Goal: Transaction & Acquisition: Purchase product/service

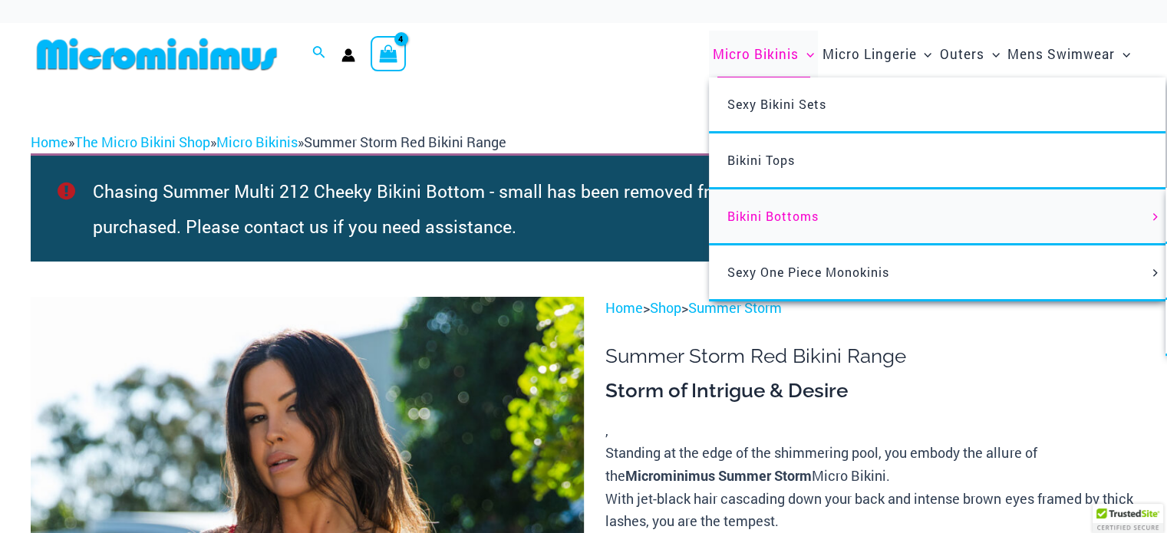
type input "**********"
click at [780, 208] on link "Bikini Bottoms" at bounding box center [937, 218] width 457 height 56
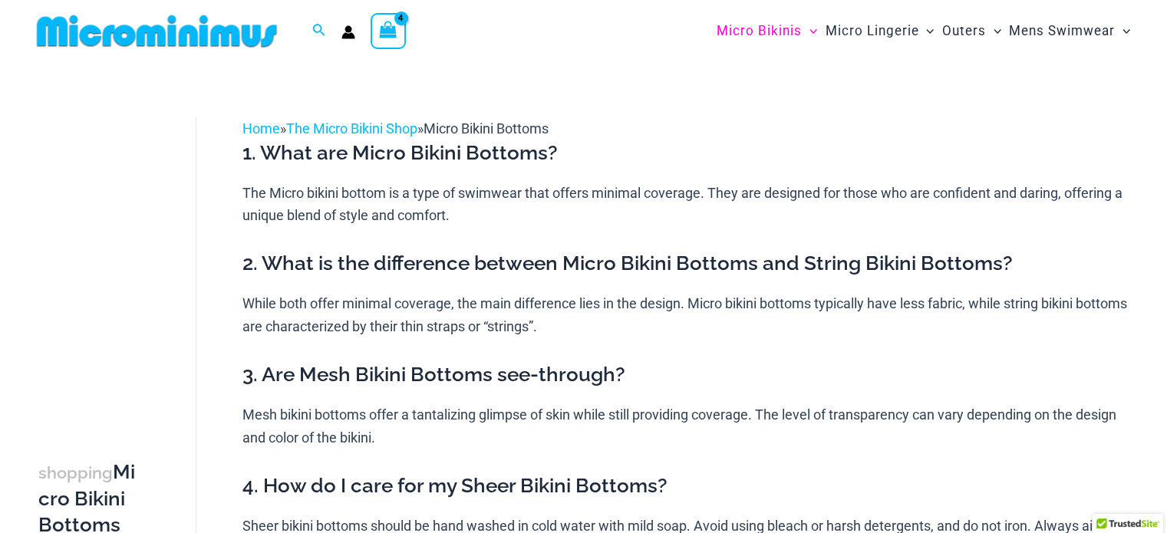
click at [390, 27] on icon "View Shopping Cart, 4 items" at bounding box center [389, 30] width 18 height 18
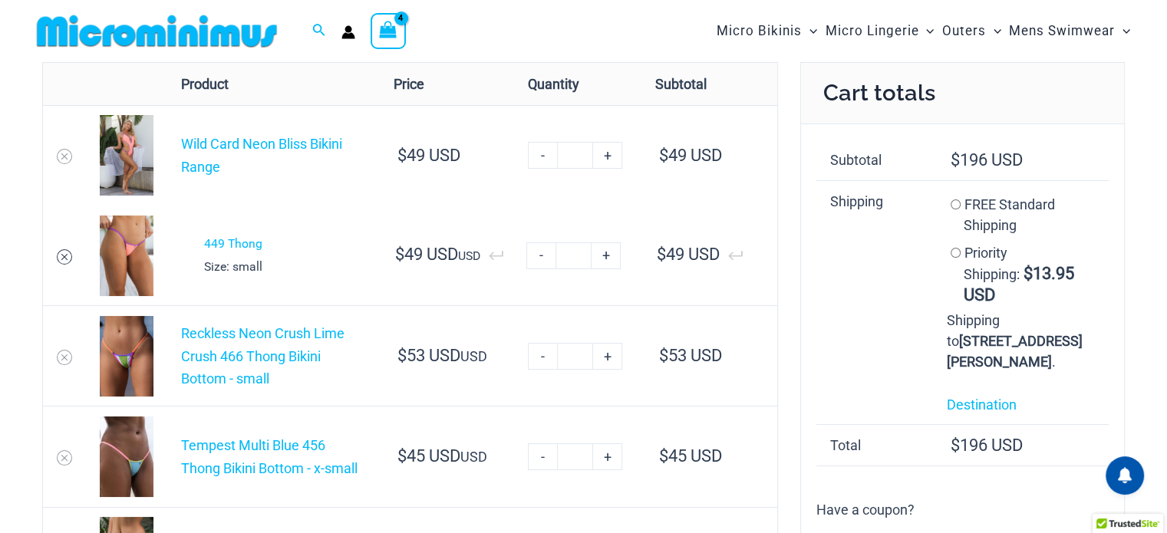
type input "**********"
click at [61, 252] on icon "Remove 449 Thong from cart" at bounding box center [64, 257] width 11 height 11
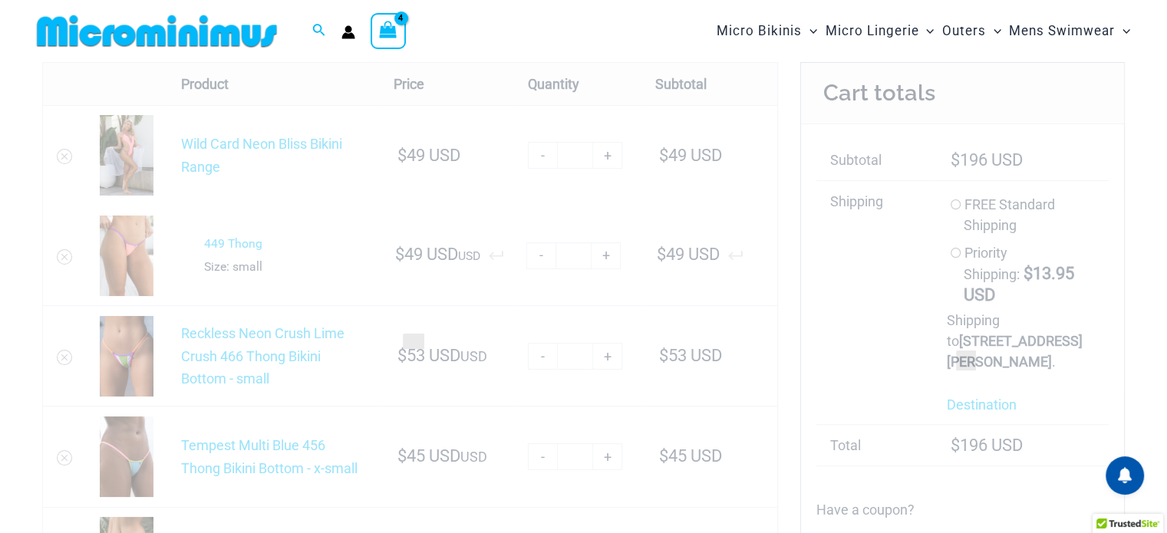
click at [66, 155] on div at bounding box center [410, 335] width 736 height 546
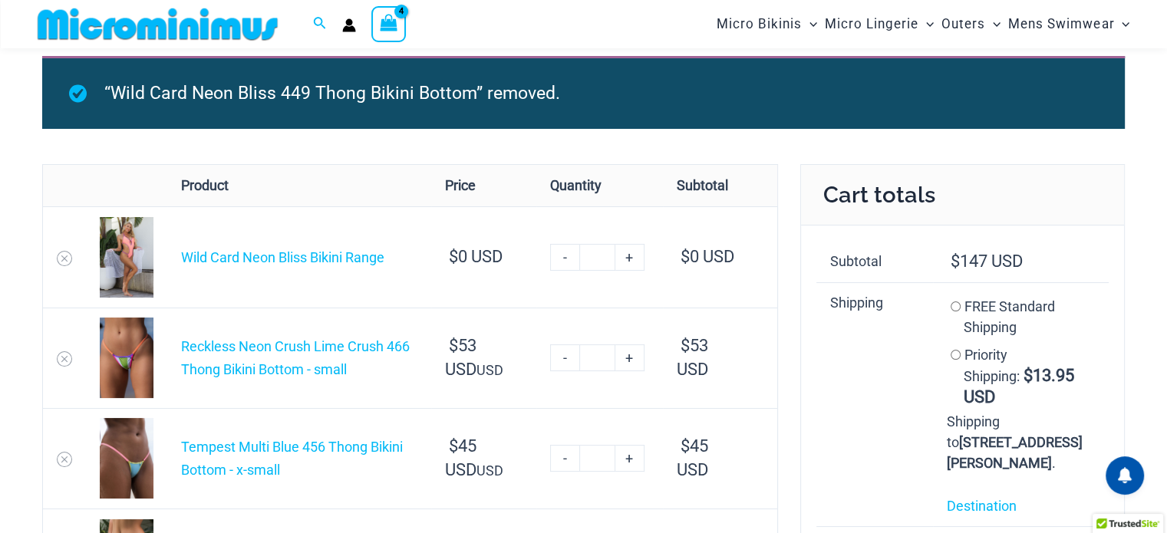
scroll to position [107, 0]
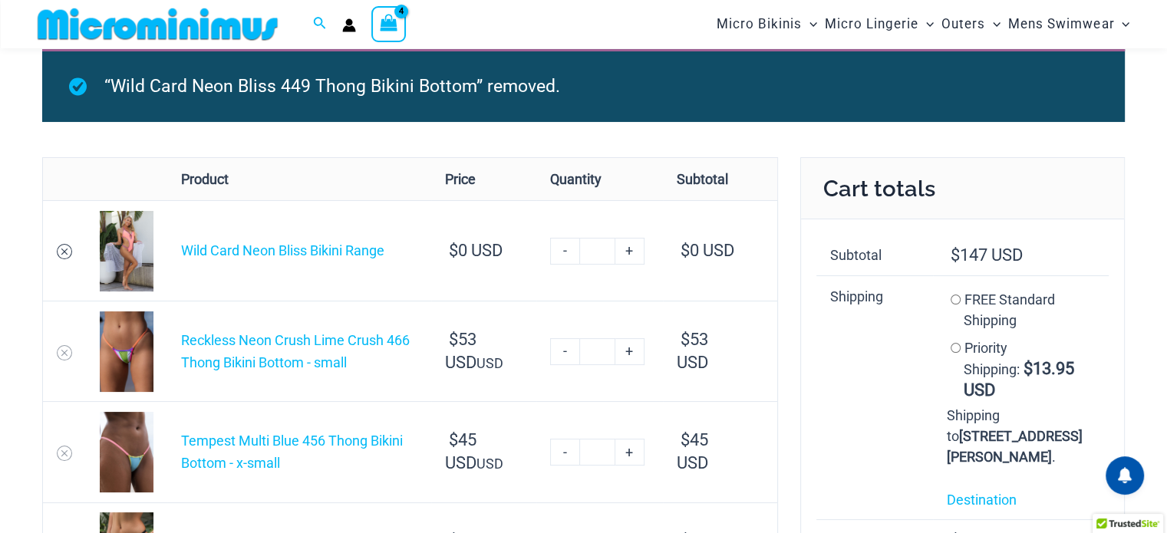
click at [71, 251] on link "Remove Wild Card Neon Bliss Bikini Range from cart" at bounding box center [64, 251] width 15 height 15
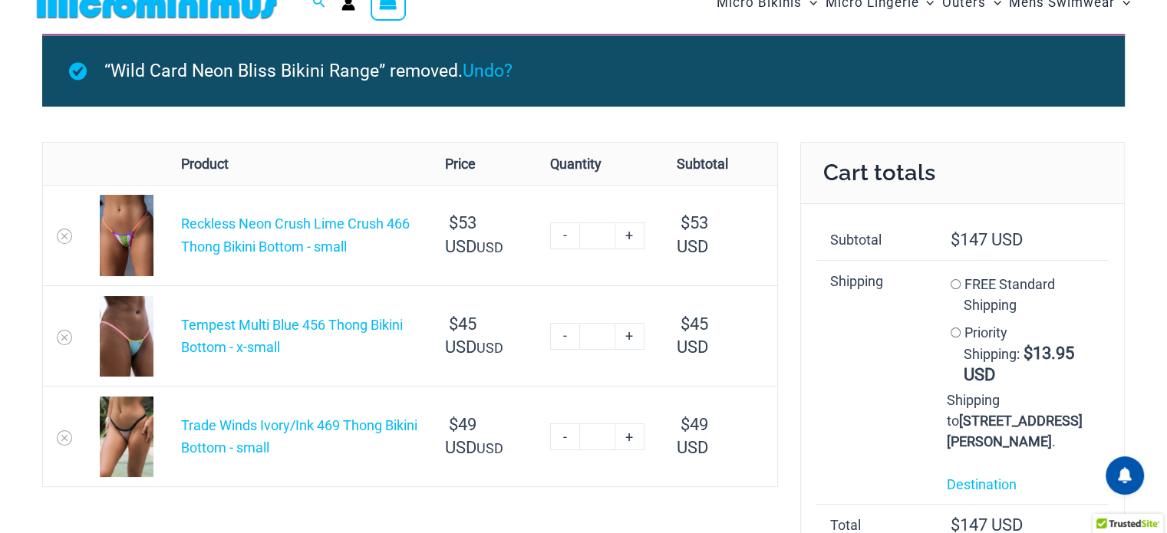
scroll to position [0, 0]
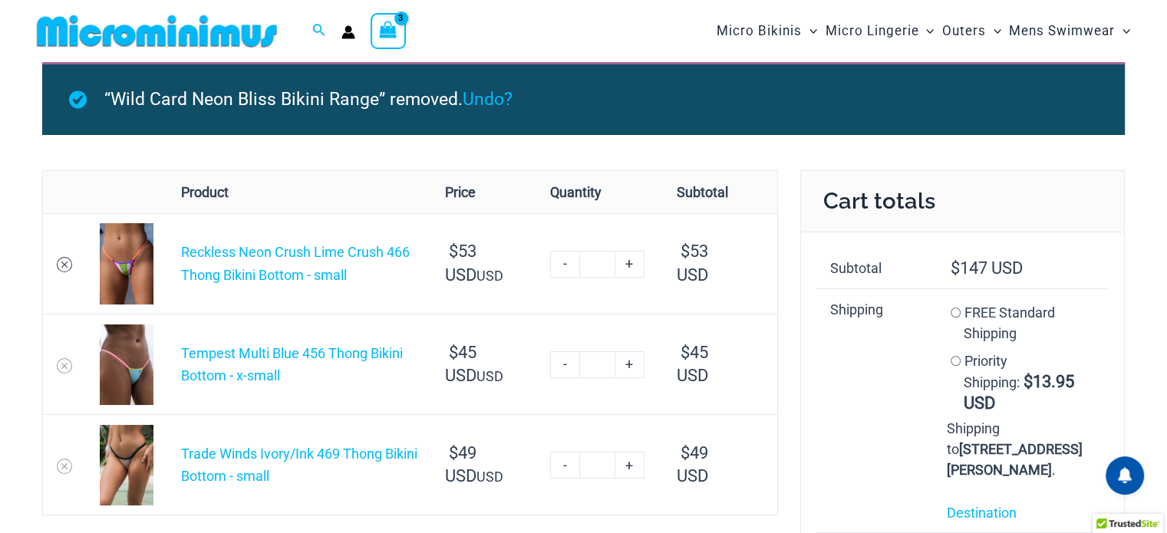
click at [63, 266] on icon "Remove Reckless Neon Crush Lime Crush 466 Thong Bikini Bottom - small from cart" at bounding box center [64, 264] width 11 height 11
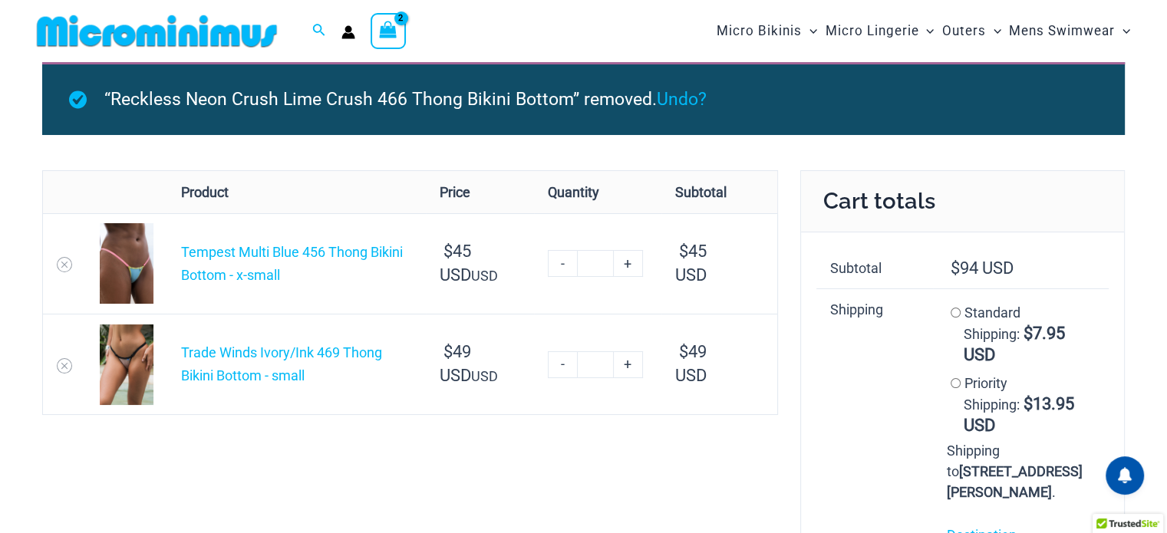
click at [70, 257] on td at bounding box center [64, 263] width 43 height 101
click at [68, 262] on icon "Remove Tempest Multi Blue 456 Thong Bikini Bottom - x-small from cart" at bounding box center [64, 264] width 11 height 11
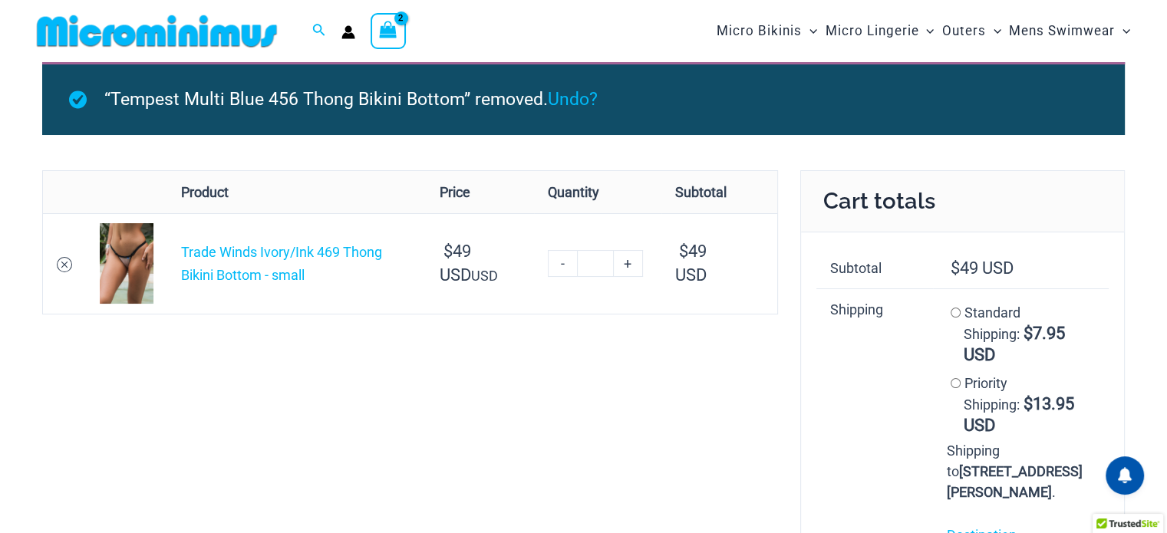
click at [66, 260] on icon "Remove Trade Winds Ivory/Ink 469 Thong Bikini Bottom - small from cart" at bounding box center [64, 264] width 11 height 11
